Goal: Task Accomplishment & Management: Use online tool/utility

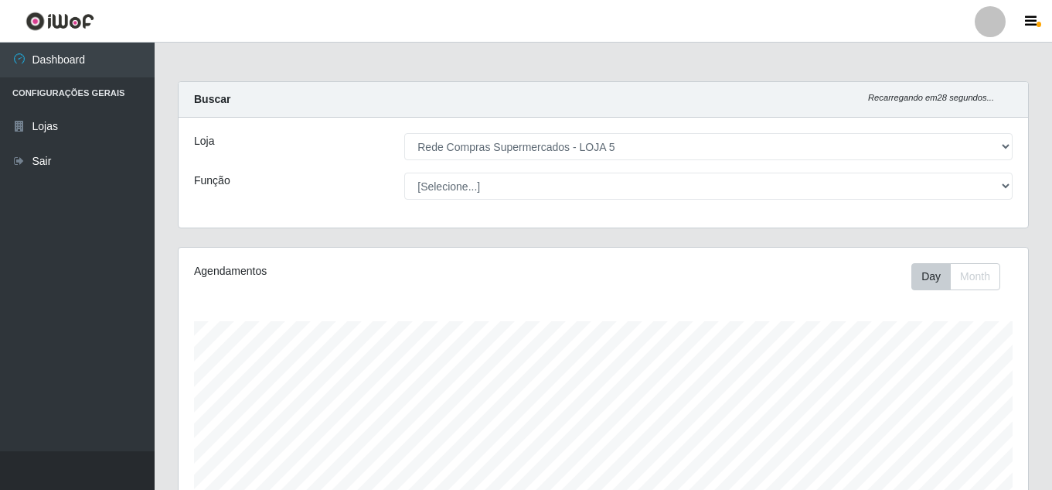
select select "397"
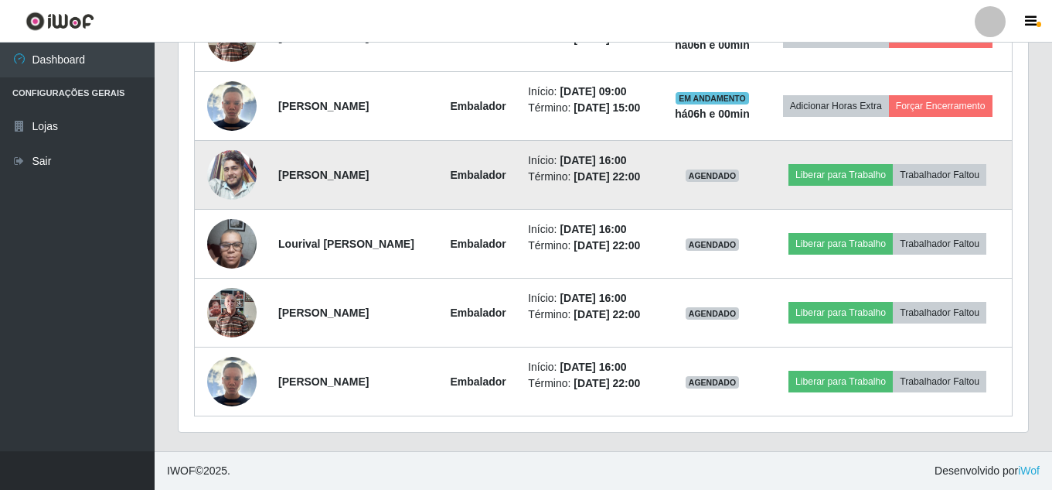
scroll to position [670, 0]
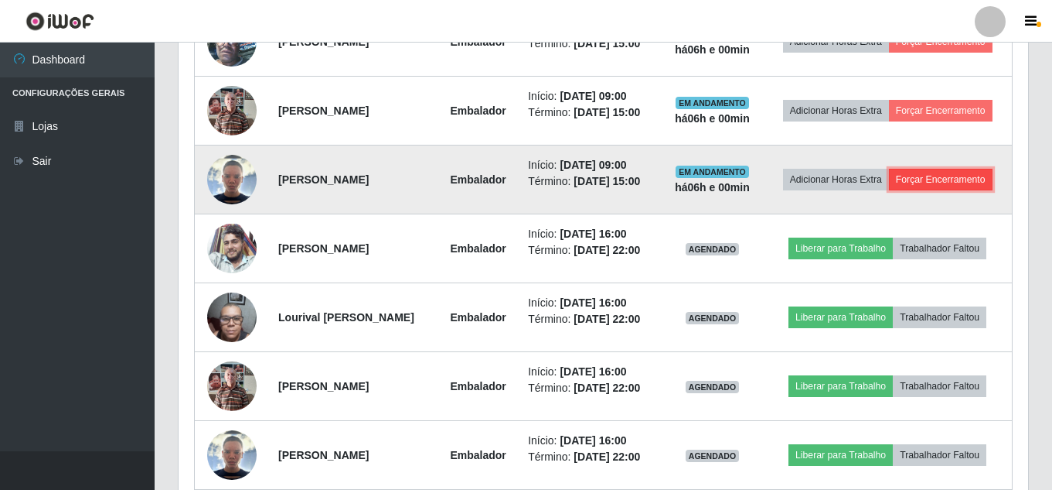
click at [890, 190] on button "Forçar Encerramento" at bounding box center [941, 180] width 104 height 22
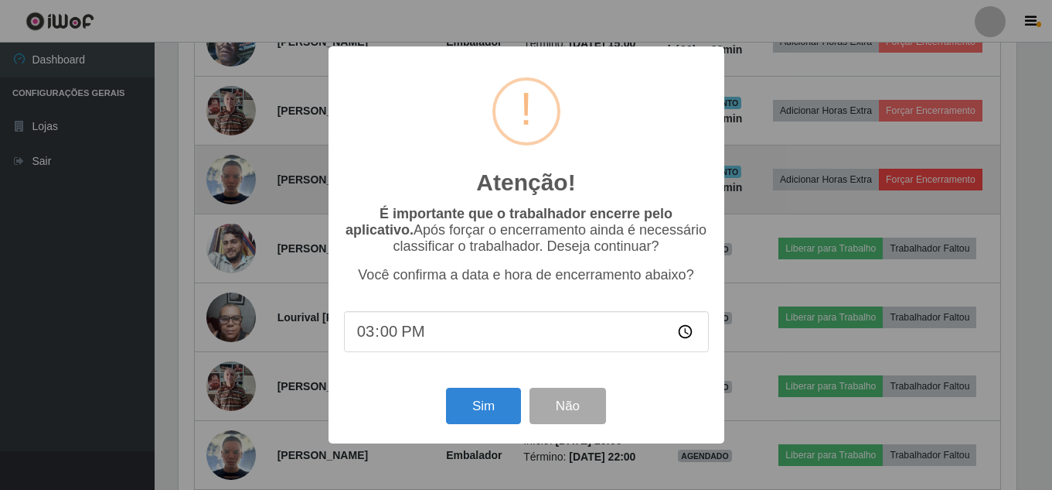
scroll to position [321, 842]
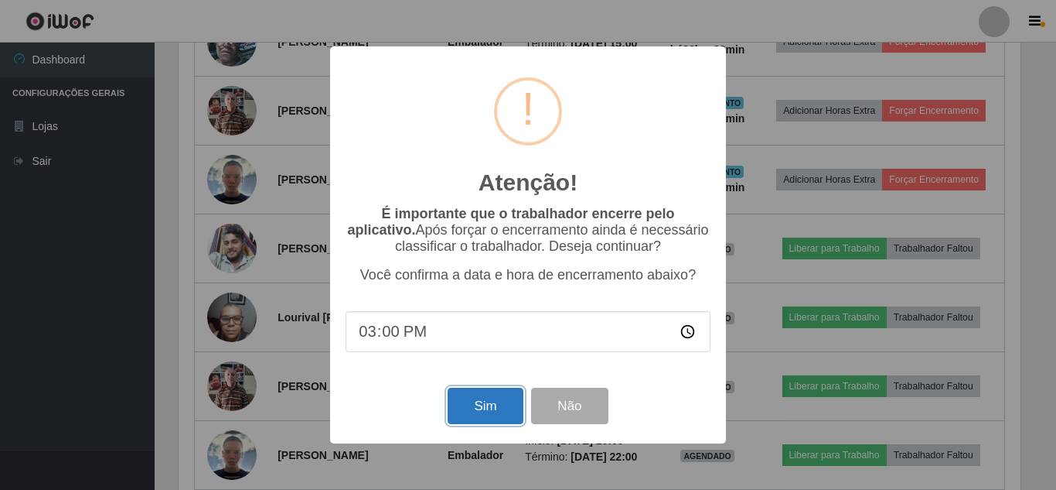
click at [482, 404] on button "Sim" at bounding box center [485, 405] width 75 height 36
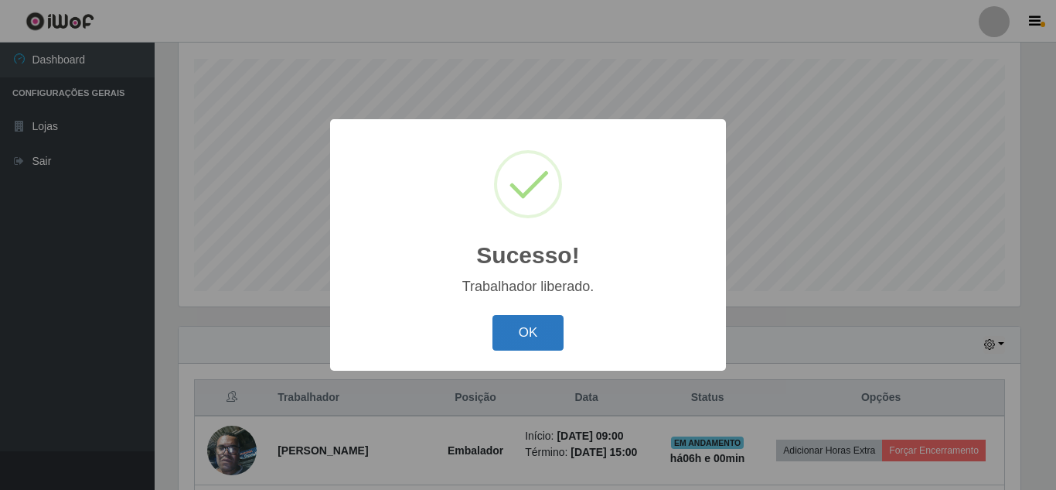
click at [536, 319] on button "OK" at bounding box center [529, 333] width 72 height 36
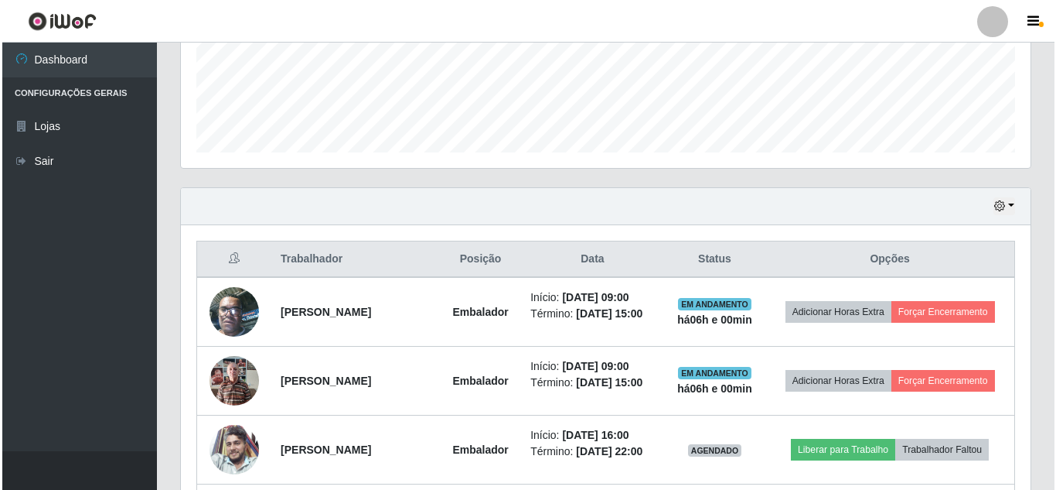
scroll to position [417, 0]
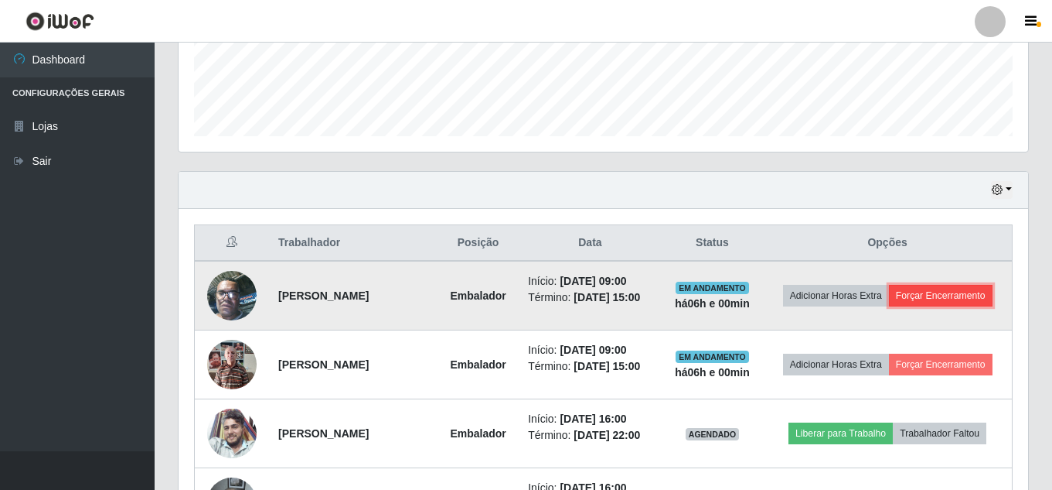
click at [892, 306] on button "Forçar Encerramento" at bounding box center [941, 296] width 104 height 22
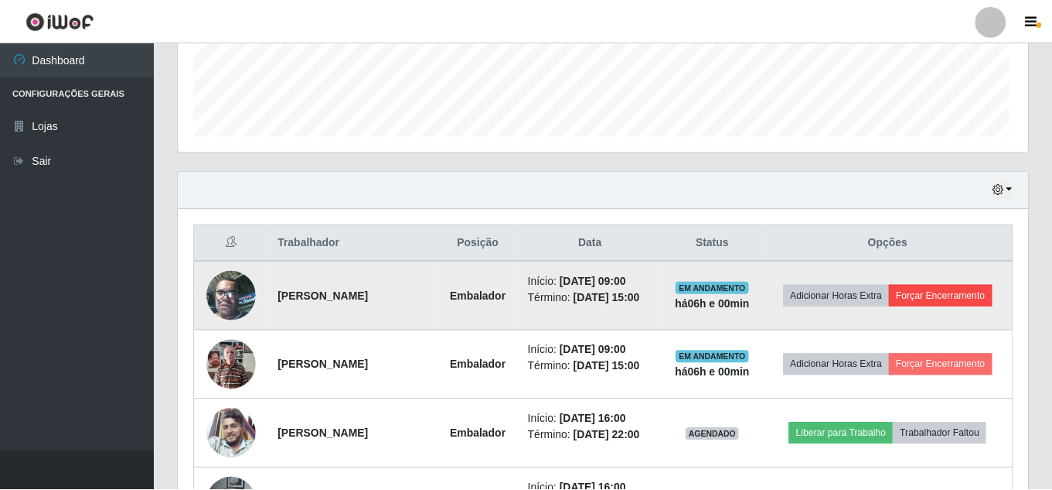
scroll to position [321, 842]
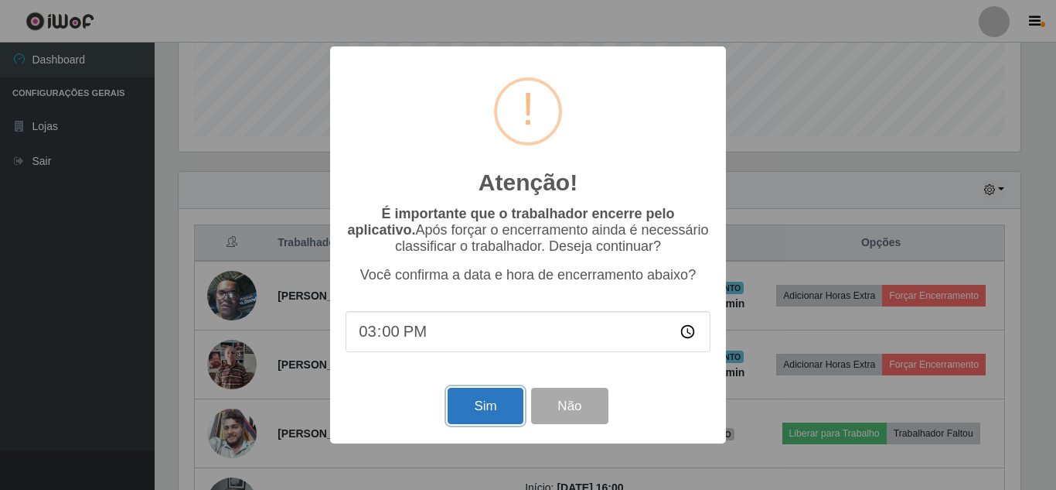
click at [479, 401] on button "Sim" at bounding box center [485, 405] width 75 height 36
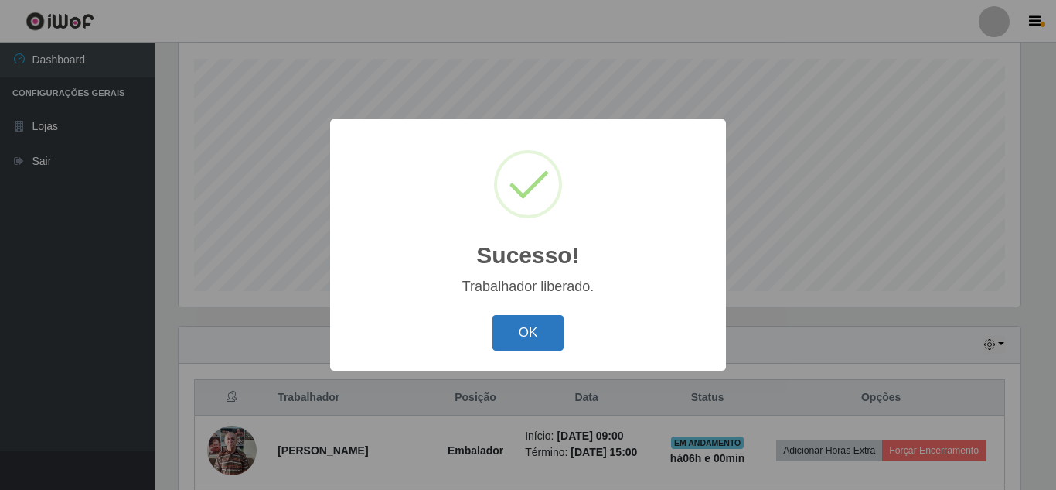
click at [524, 326] on button "OK" at bounding box center [529, 333] width 72 height 36
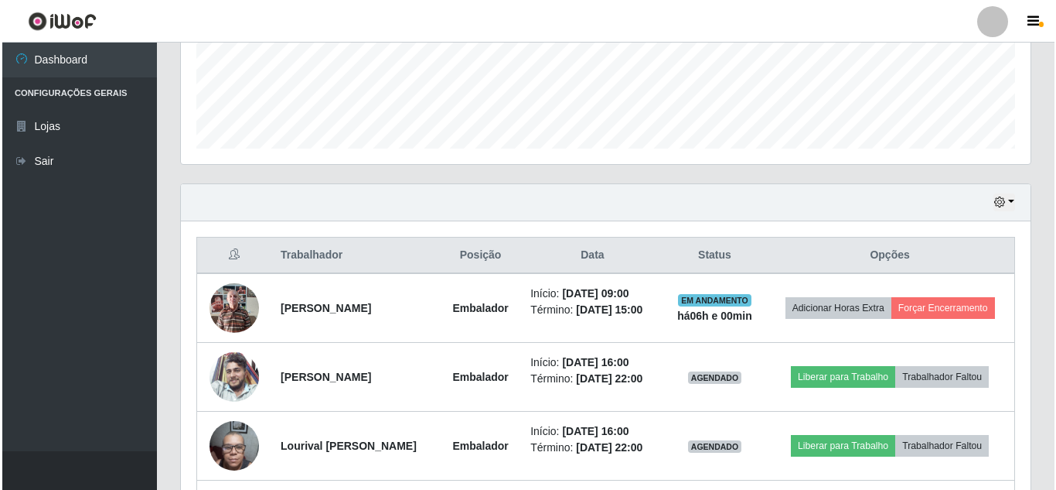
scroll to position [417, 0]
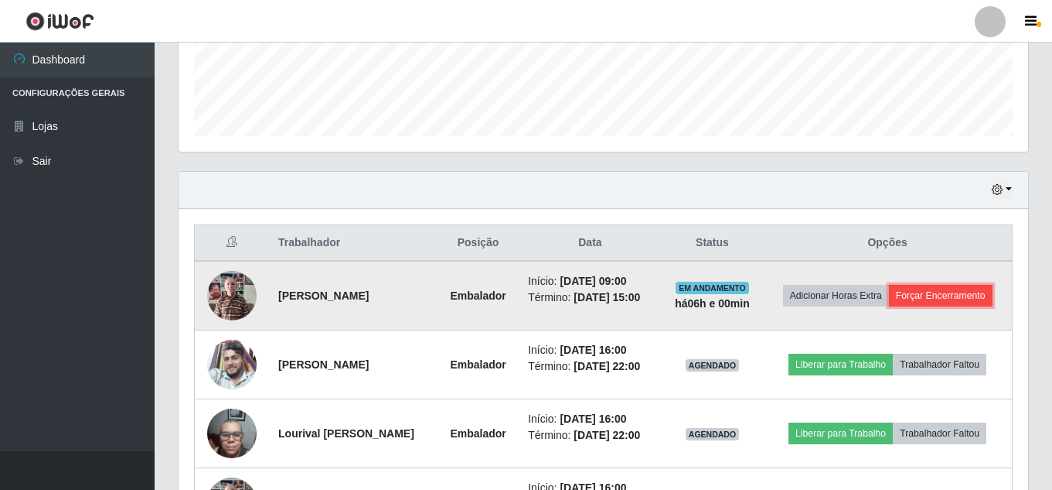
click at [911, 306] on button "Forçar Encerramento" at bounding box center [941, 296] width 104 height 22
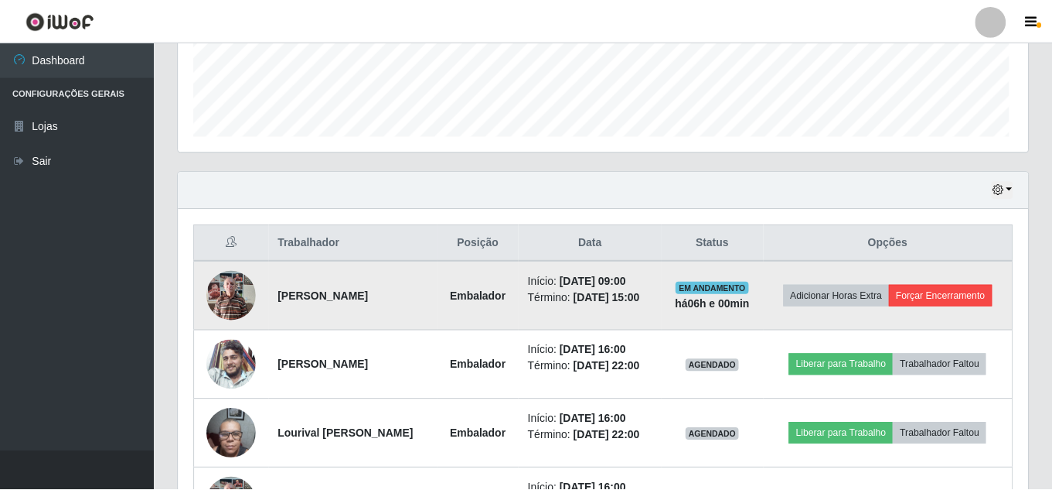
scroll to position [321, 842]
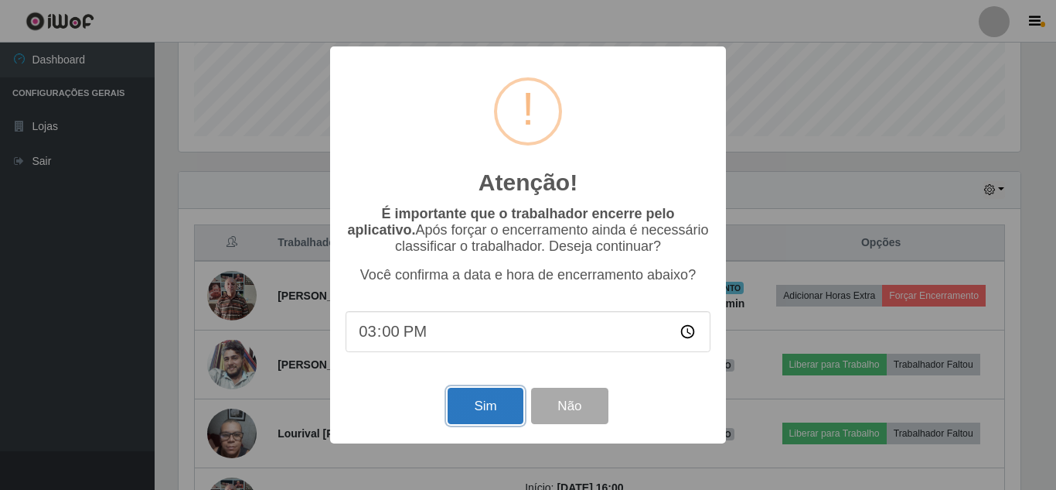
click at [488, 404] on button "Sim" at bounding box center [485, 405] width 75 height 36
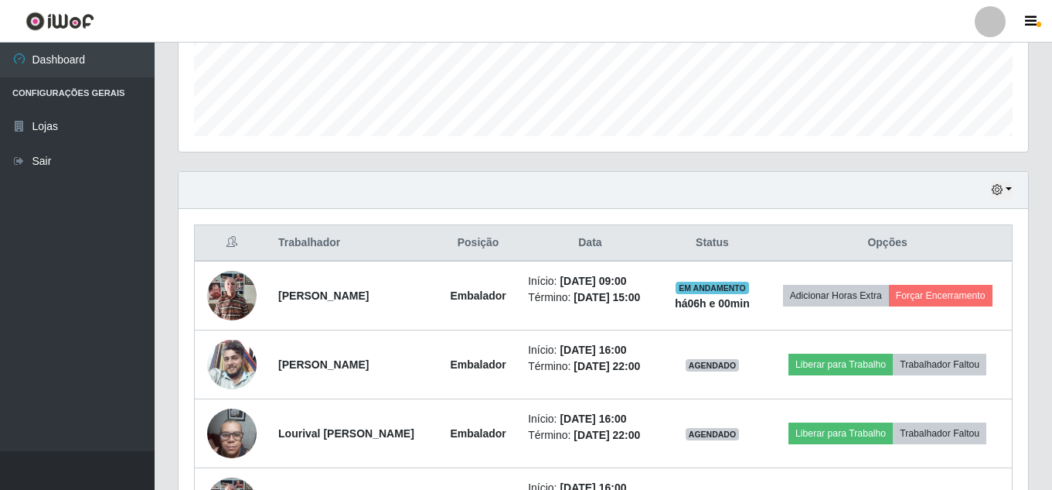
scroll to position [0, 0]
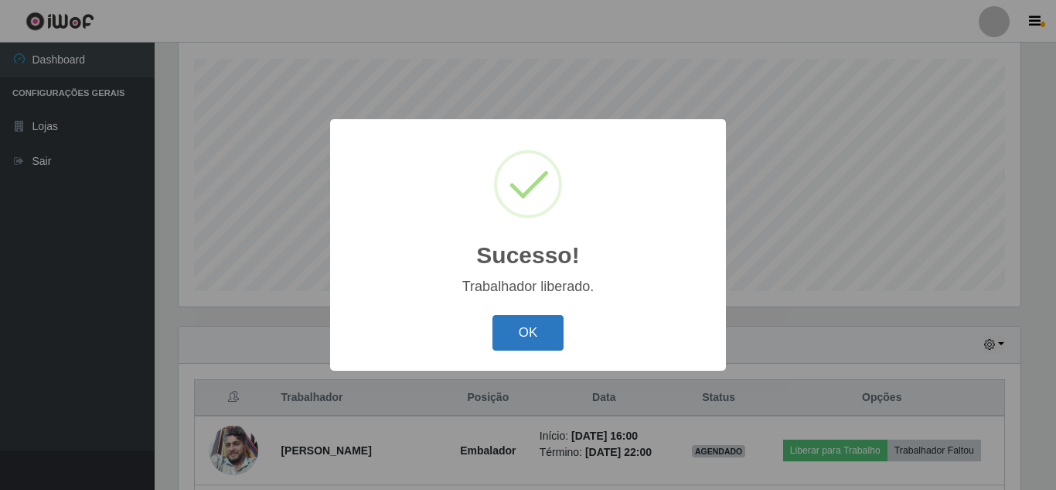
click at [560, 332] on button "OK" at bounding box center [529, 333] width 72 height 36
